Goal: Information Seeking & Learning: Learn about a topic

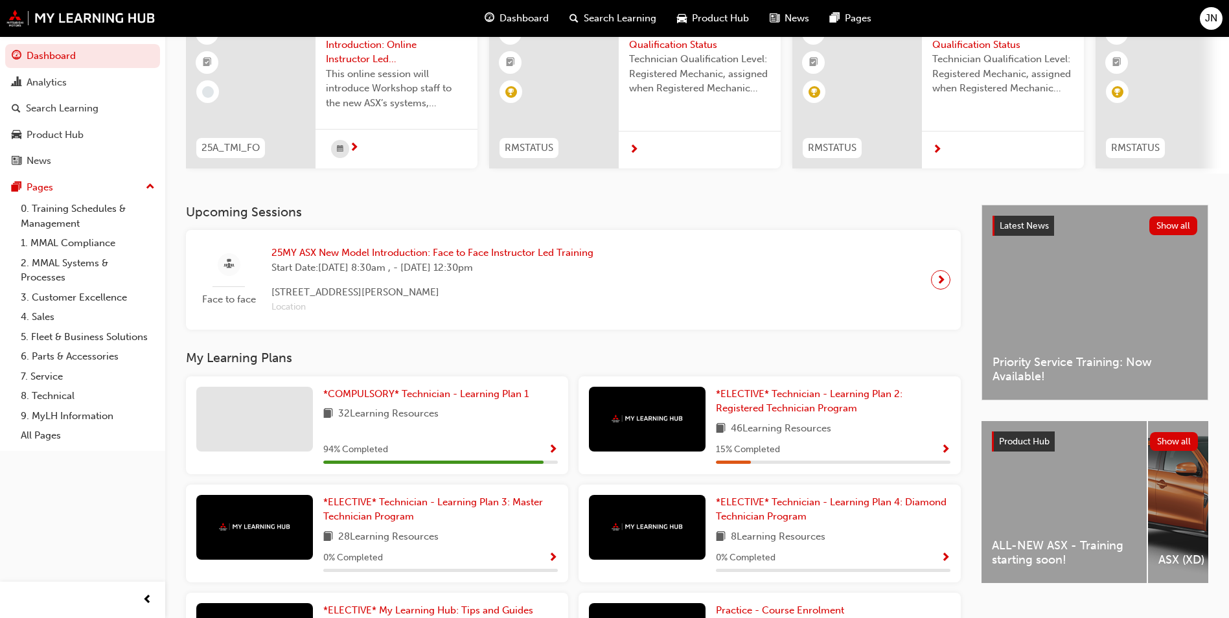
scroll to position [124, 0]
click at [1083, 315] on div "Latest News Show all Priority Service Training: Now Available!" at bounding box center [1094, 303] width 225 height 194
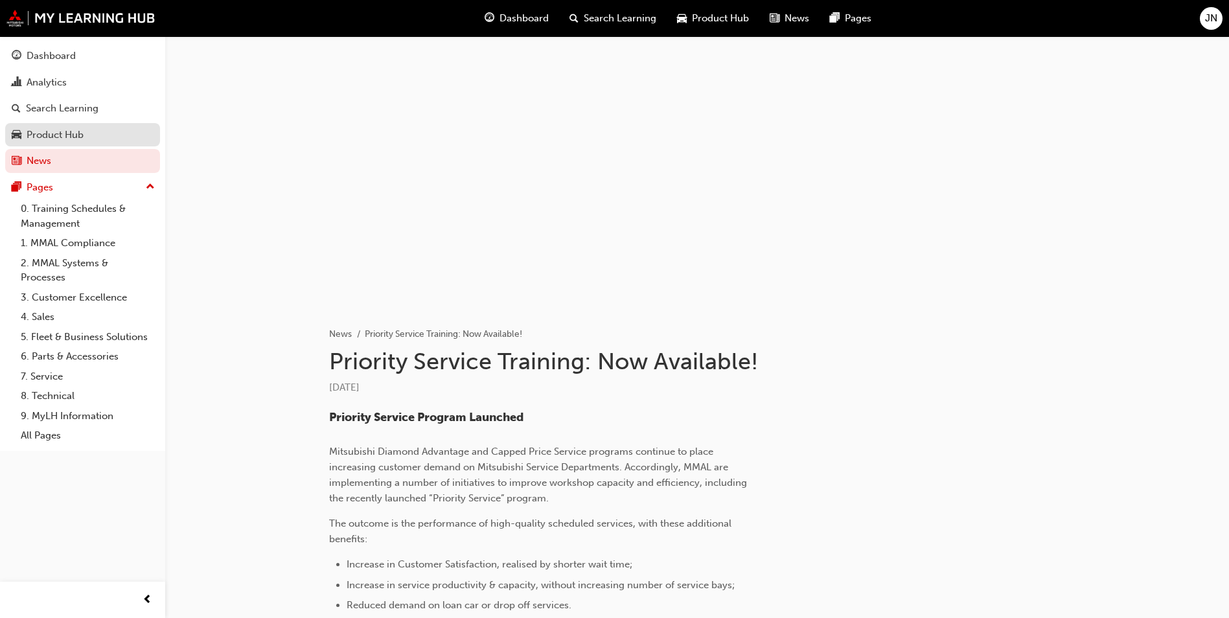
click at [84, 132] on div "Product Hub" at bounding box center [83, 135] width 142 height 16
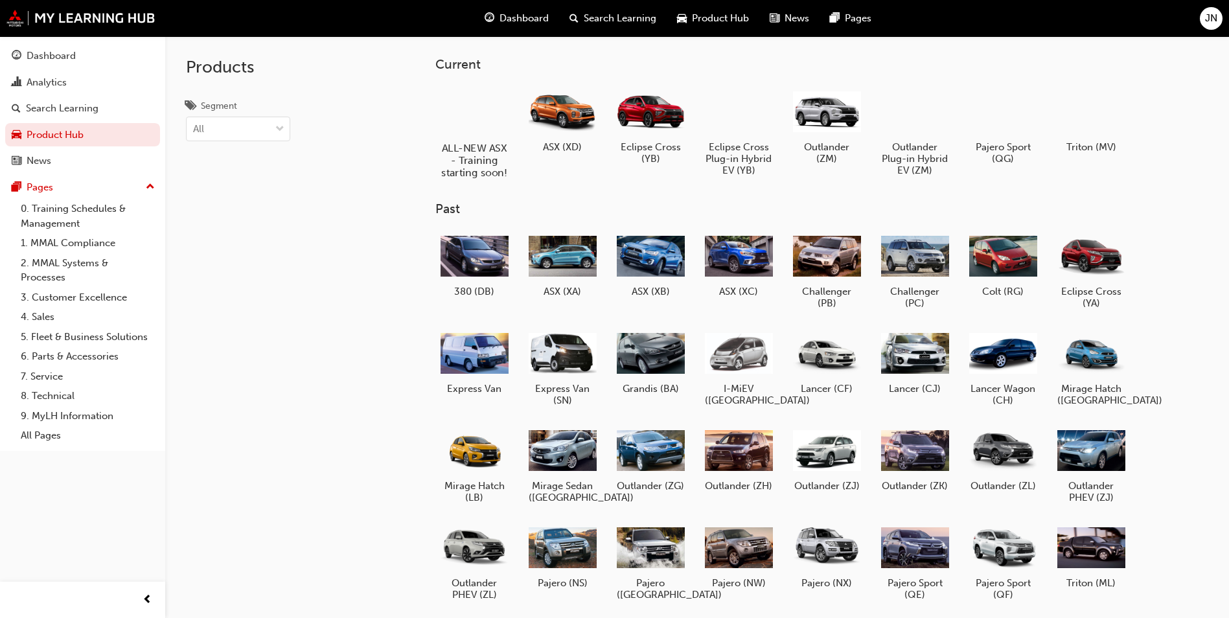
click at [477, 144] on h5 "ALL-NEW ASX - Training starting soon!" at bounding box center [475, 160] width 72 height 37
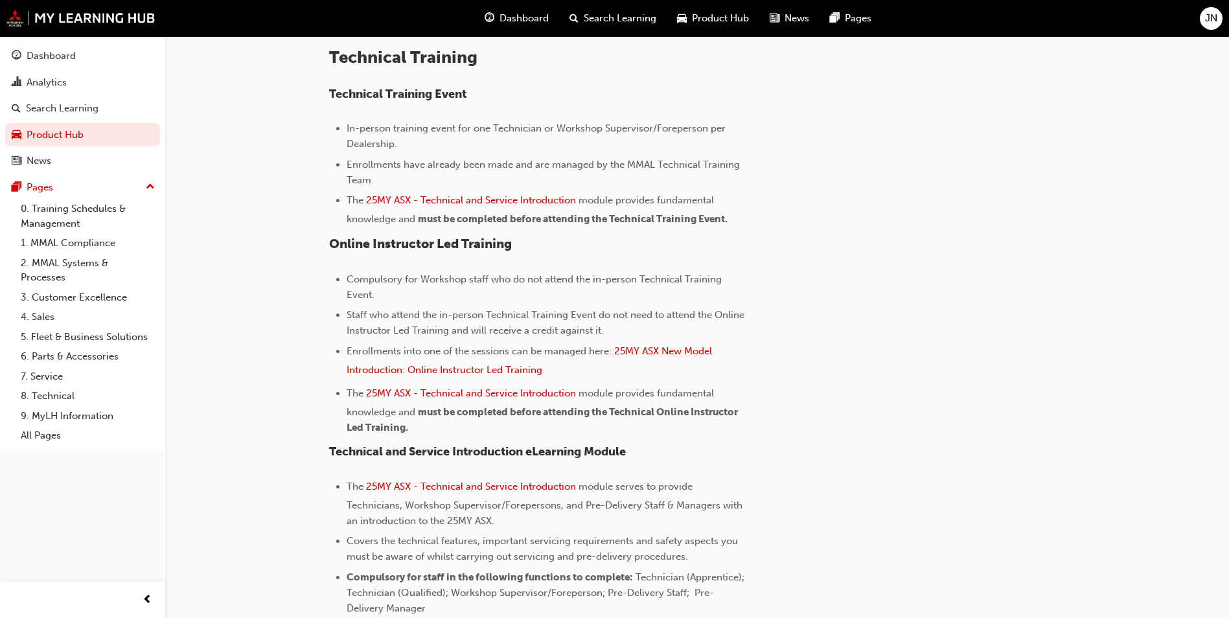
scroll to position [518, 0]
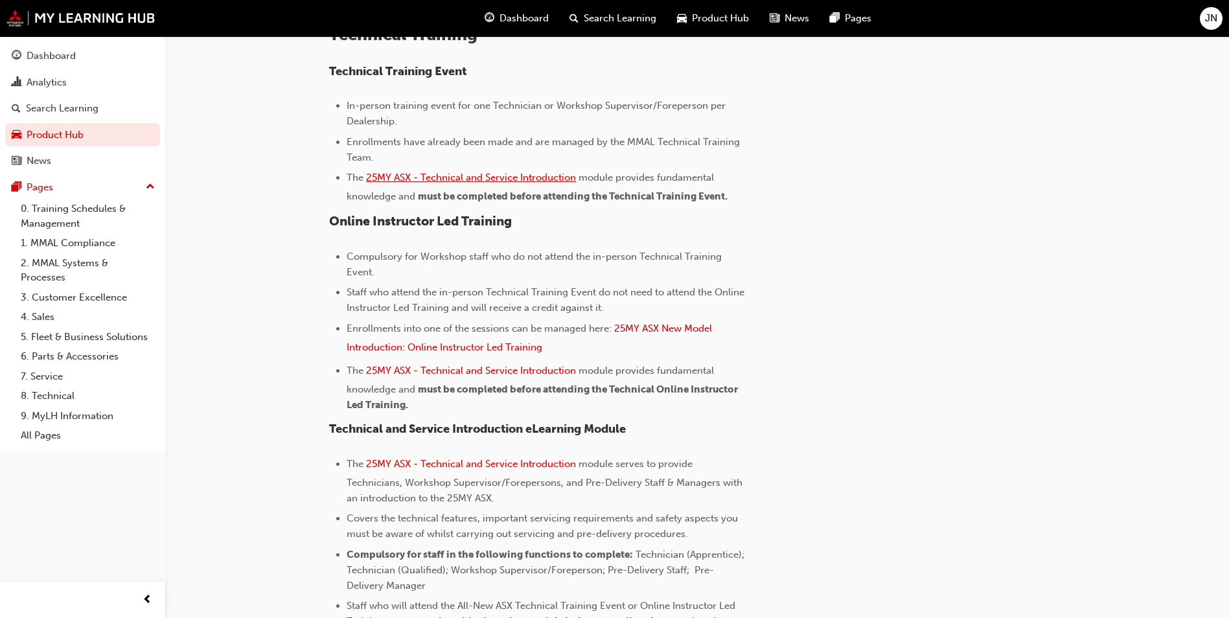
click at [458, 179] on span "25MY ASX - Technical and Service Introduction" at bounding box center [471, 178] width 210 height 12
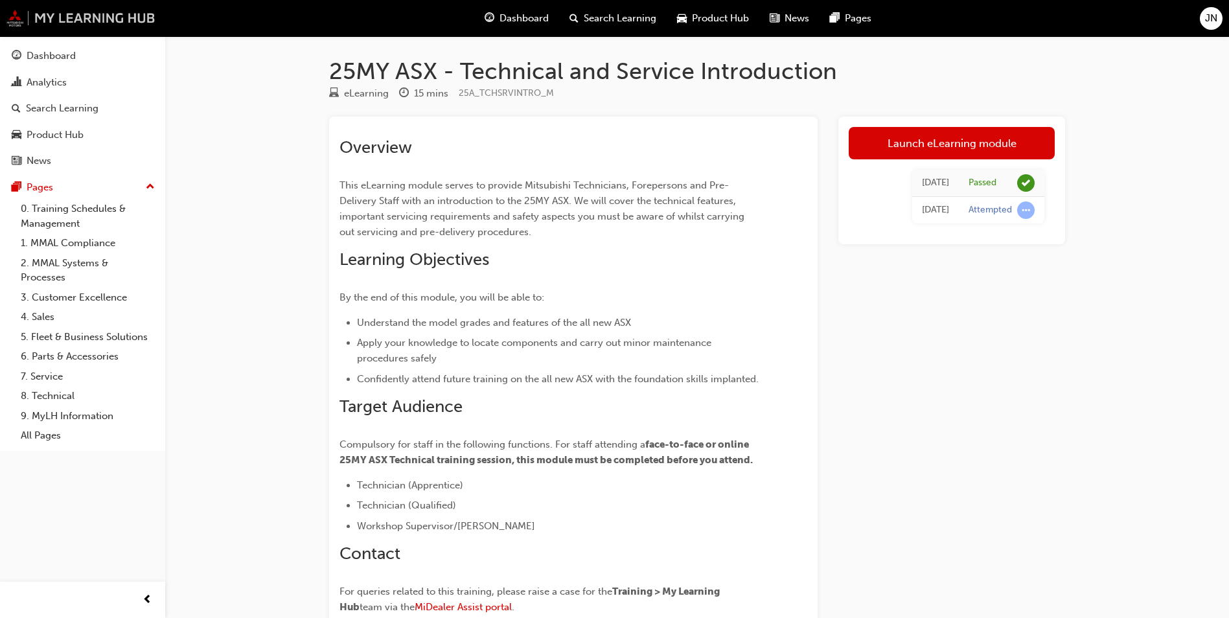
click at [71, 14] on img at bounding box center [80, 18] width 149 height 17
